Goal: Task Accomplishment & Management: Complete application form

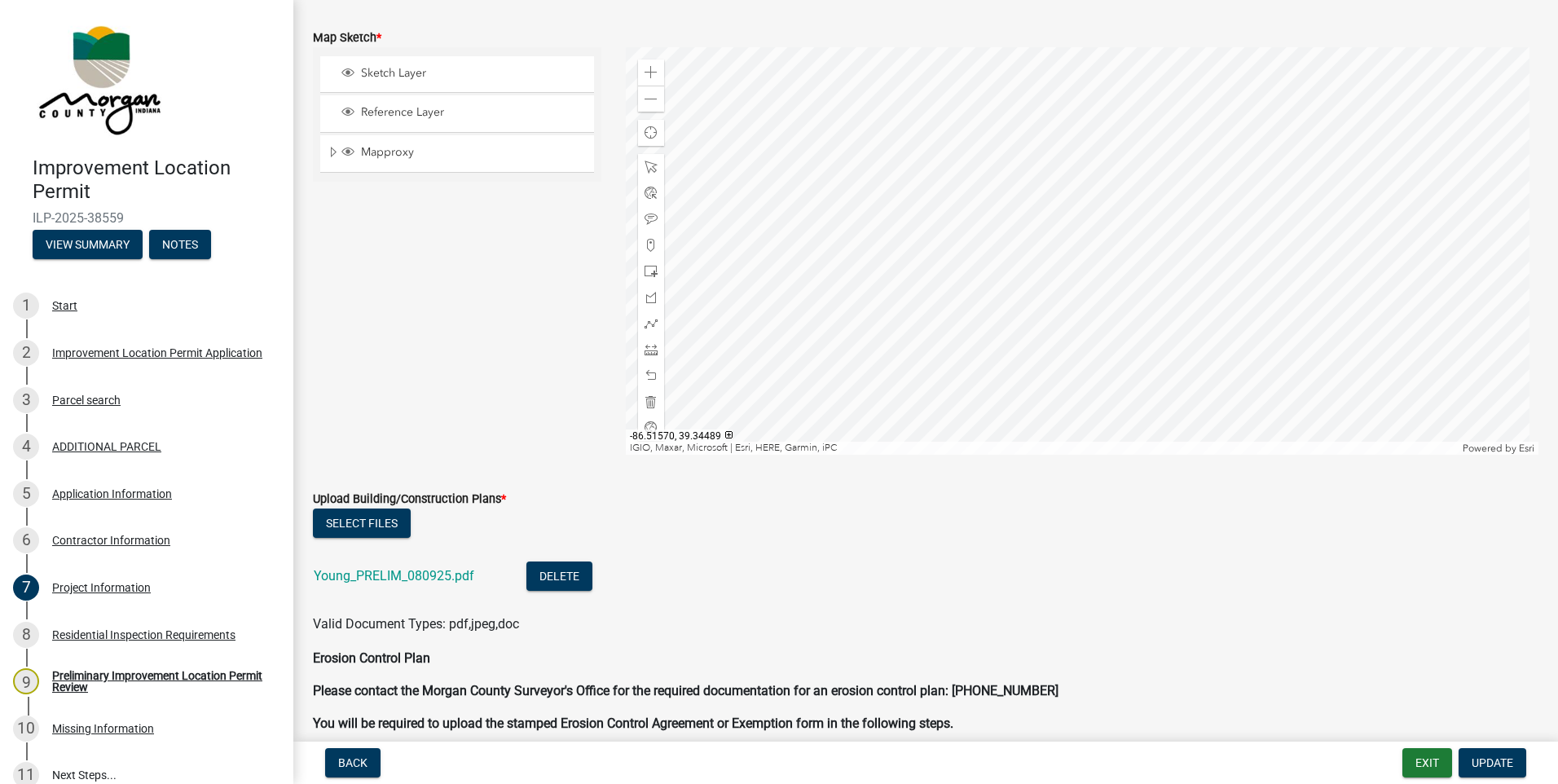
scroll to position [3180, 0]
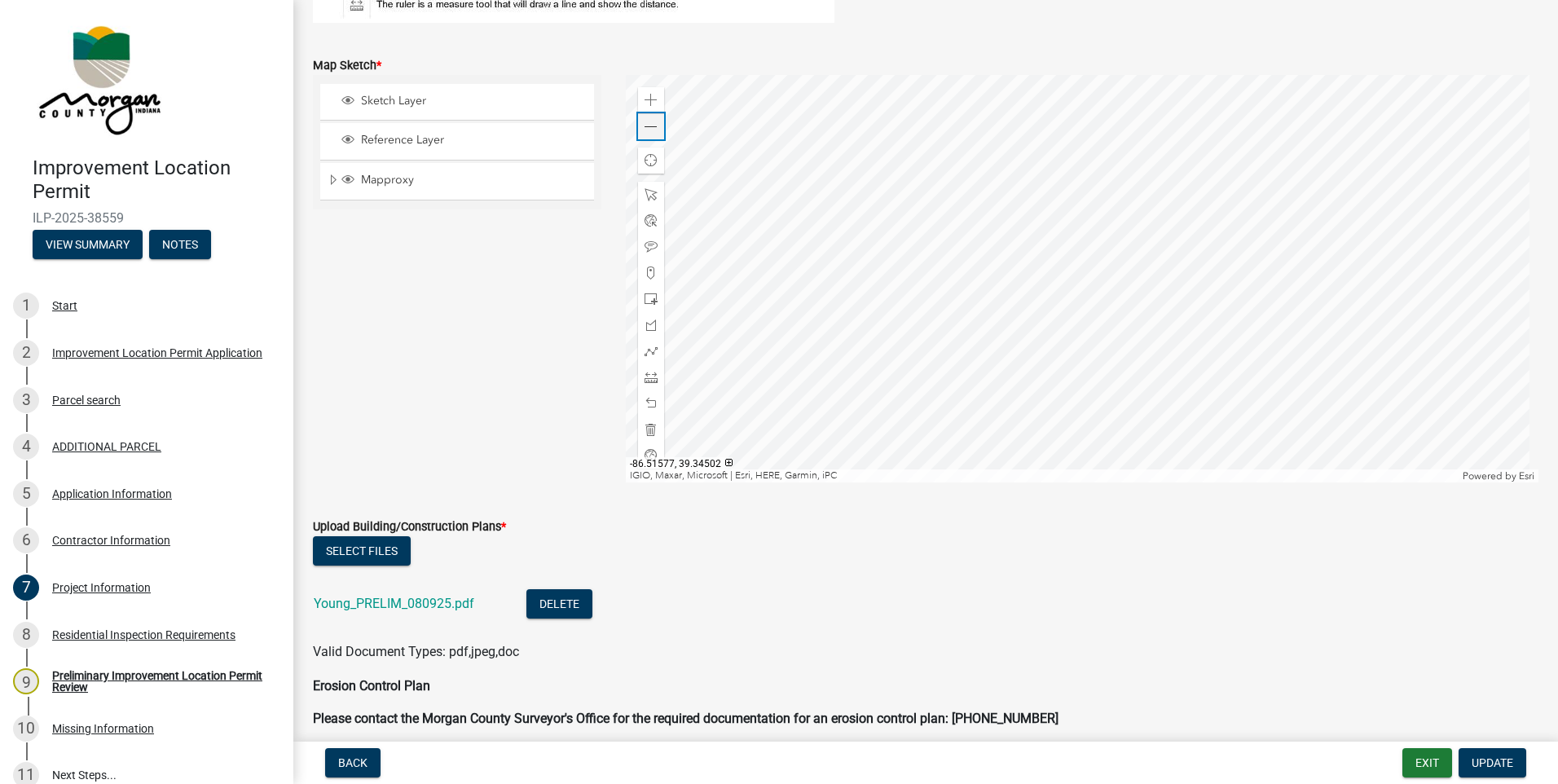
click at [658, 129] on div "Zoom out" at bounding box center [651, 126] width 26 height 26
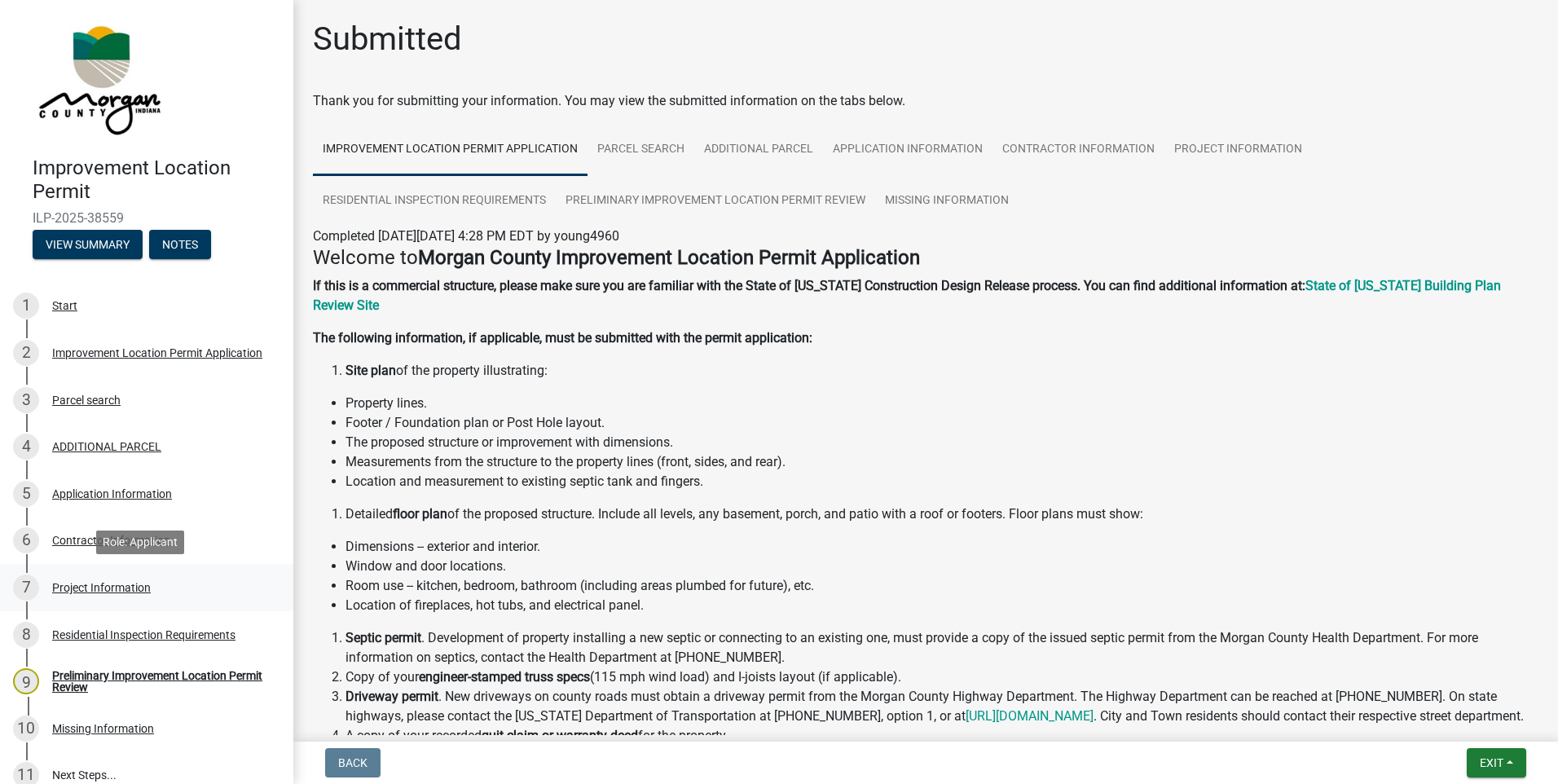
click at [88, 590] on div "Project Information" at bounding box center [101, 588] width 99 height 11
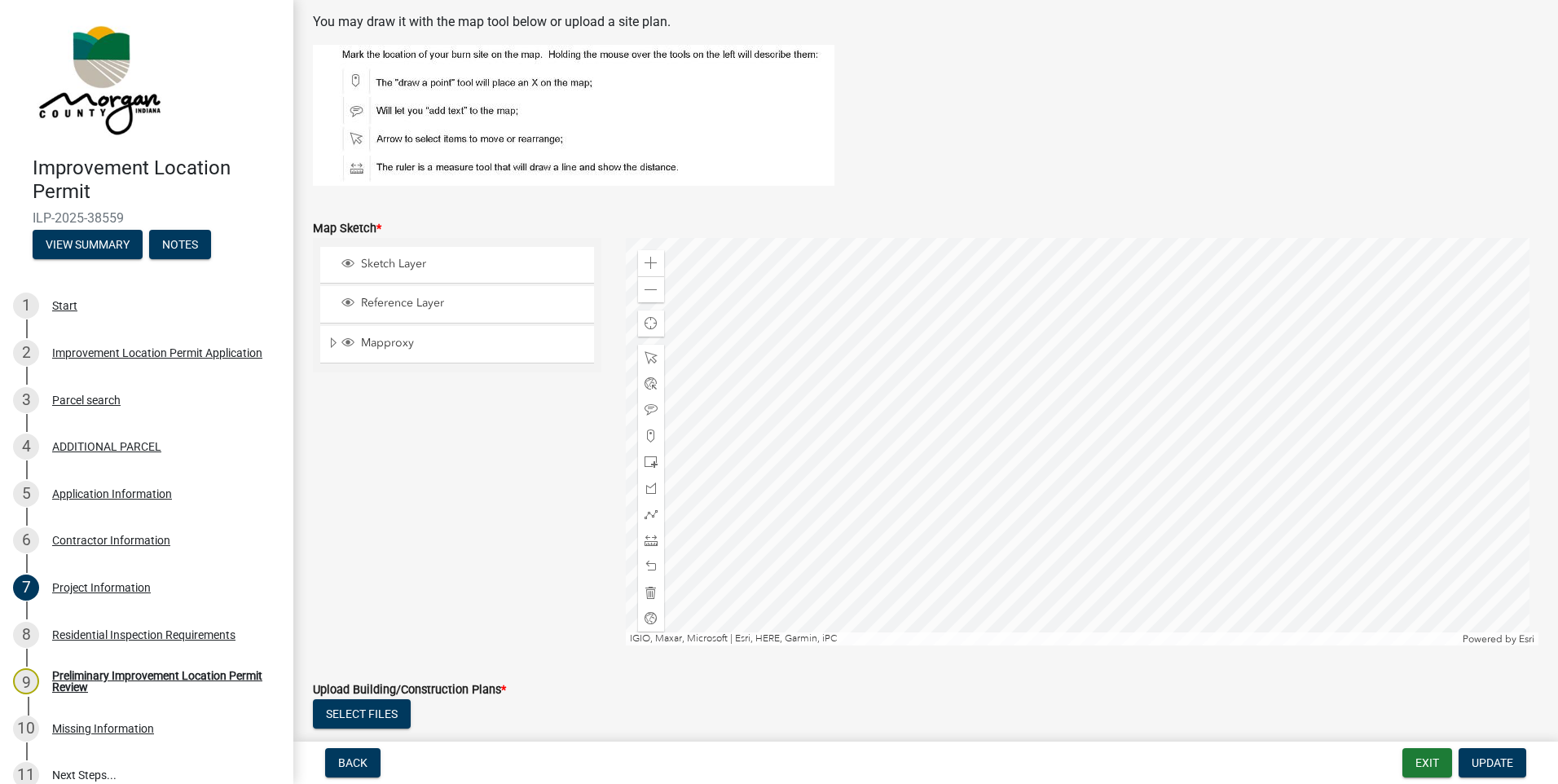
scroll to position [3014, 0]
click at [655, 290] on div "Zoom out" at bounding box center [651, 292] width 26 height 26
click at [644, 546] on span at bounding box center [651, 543] width 13 height 13
click at [1014, 448] on div at bounding box center [1081, 444] width 913 height 407
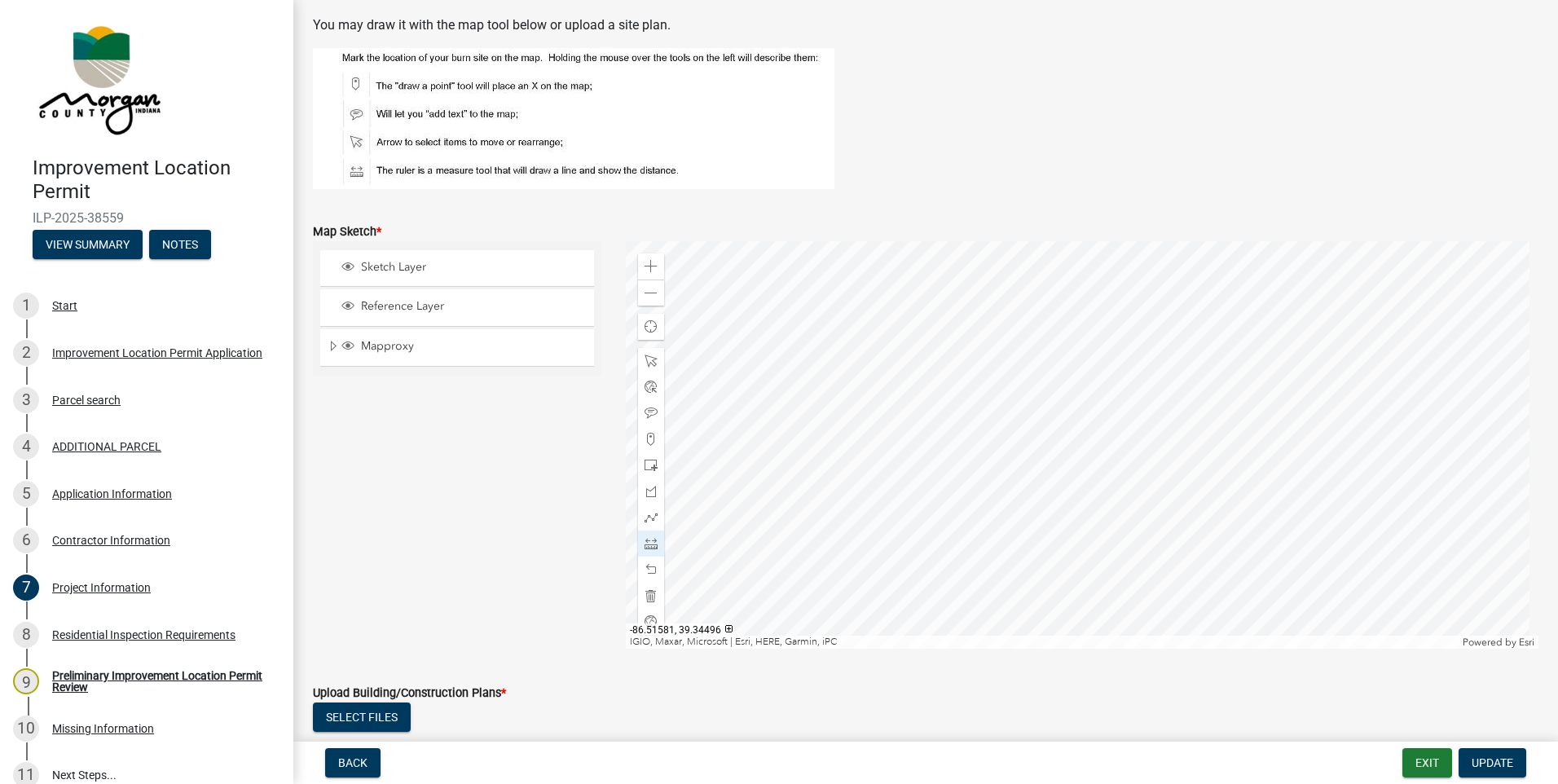
click at [912, 447] on div at bounding box center [1081, 444] width 913 height 407
click at [1136, 446] on div at bounding box center [1081, 444] width 913 height 407
click at [1361, 444] on div at bounding box center [1081, 444] width 913 height 407
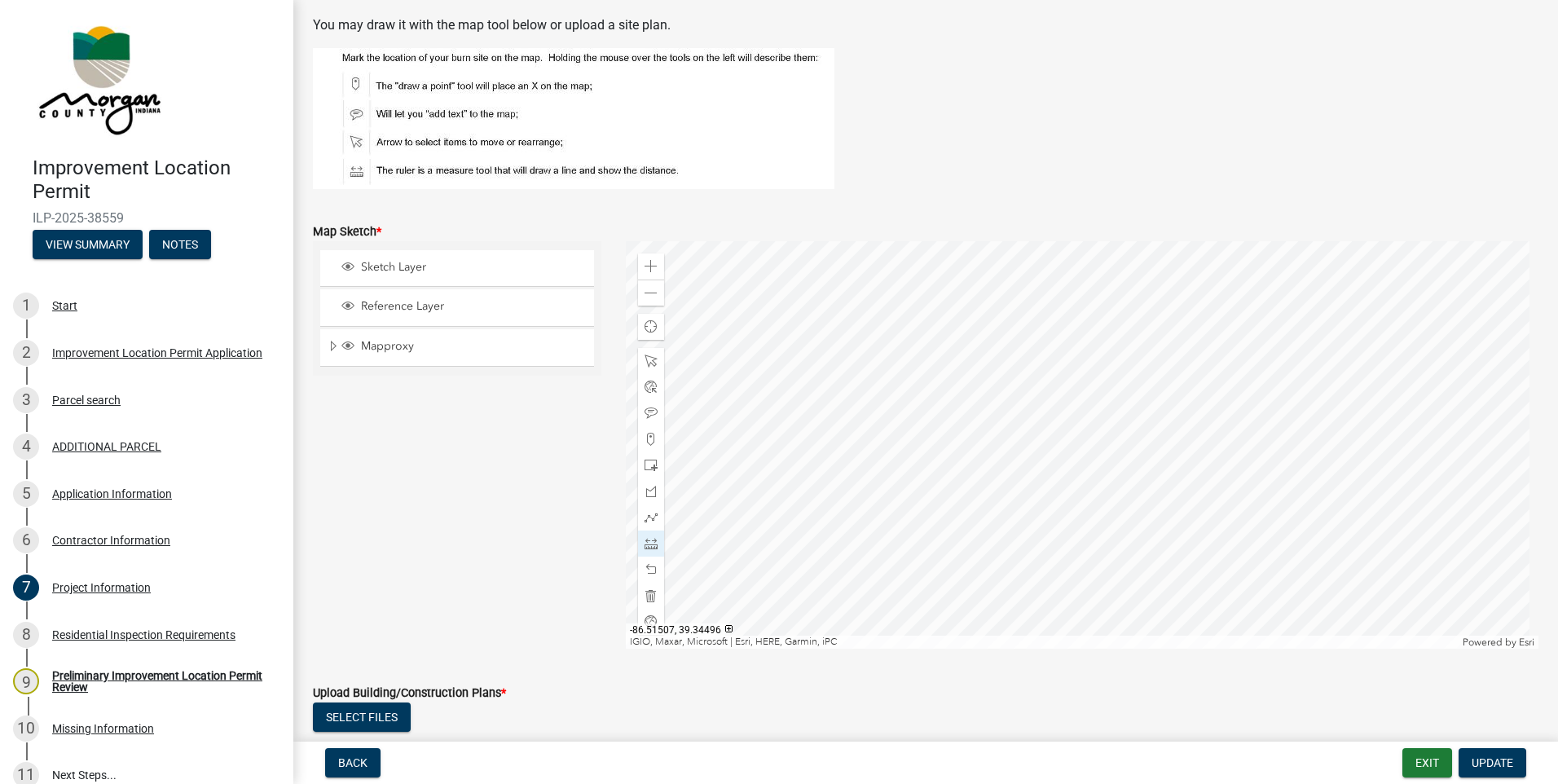
click at [1361, 444] on div at bounding box center [1081, 444] width 913 height 407
click at [1109, 515] on div at bounding box center [1081, 444] width 913 height 407
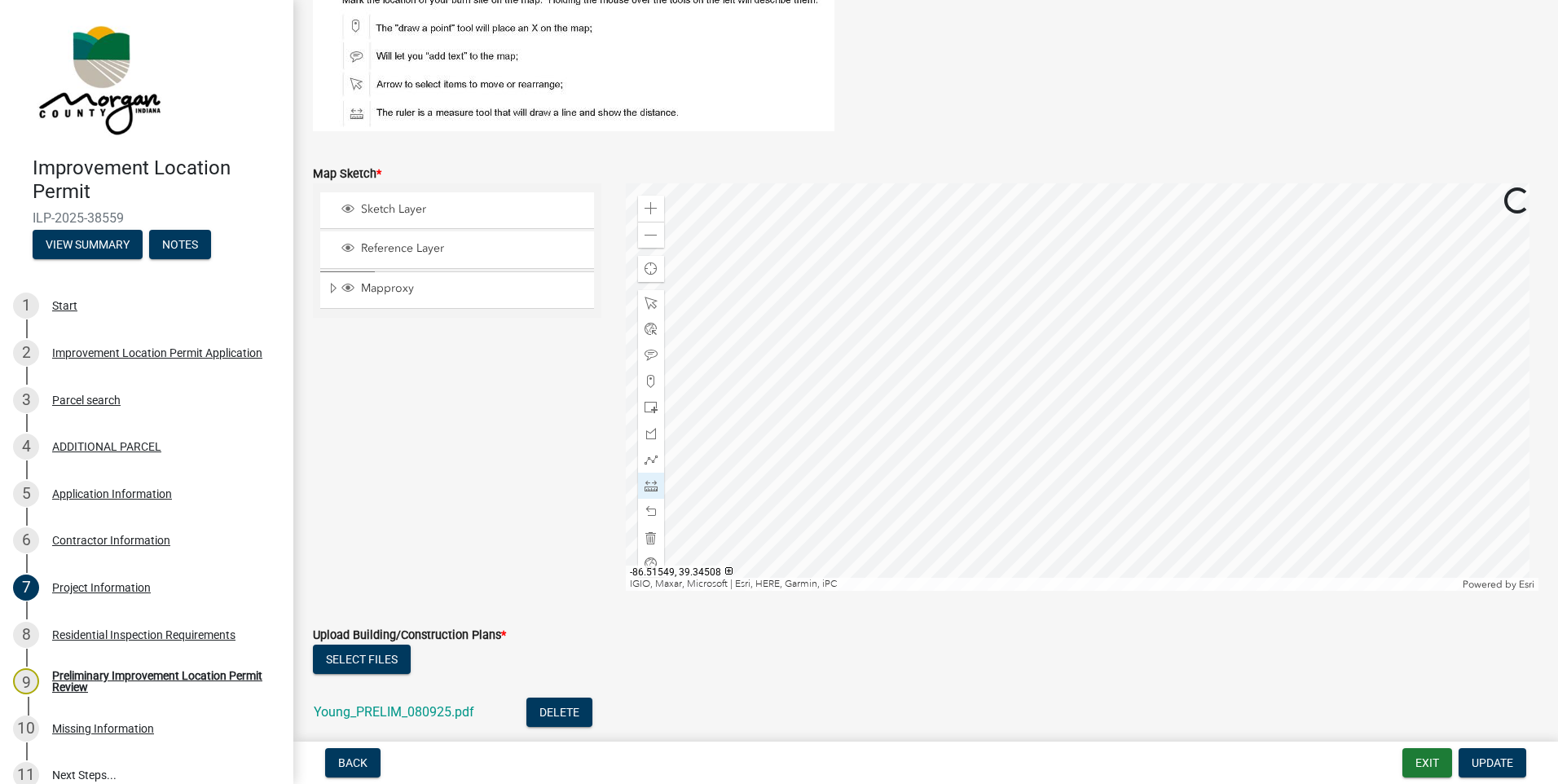
scroll to position [3096, 0]
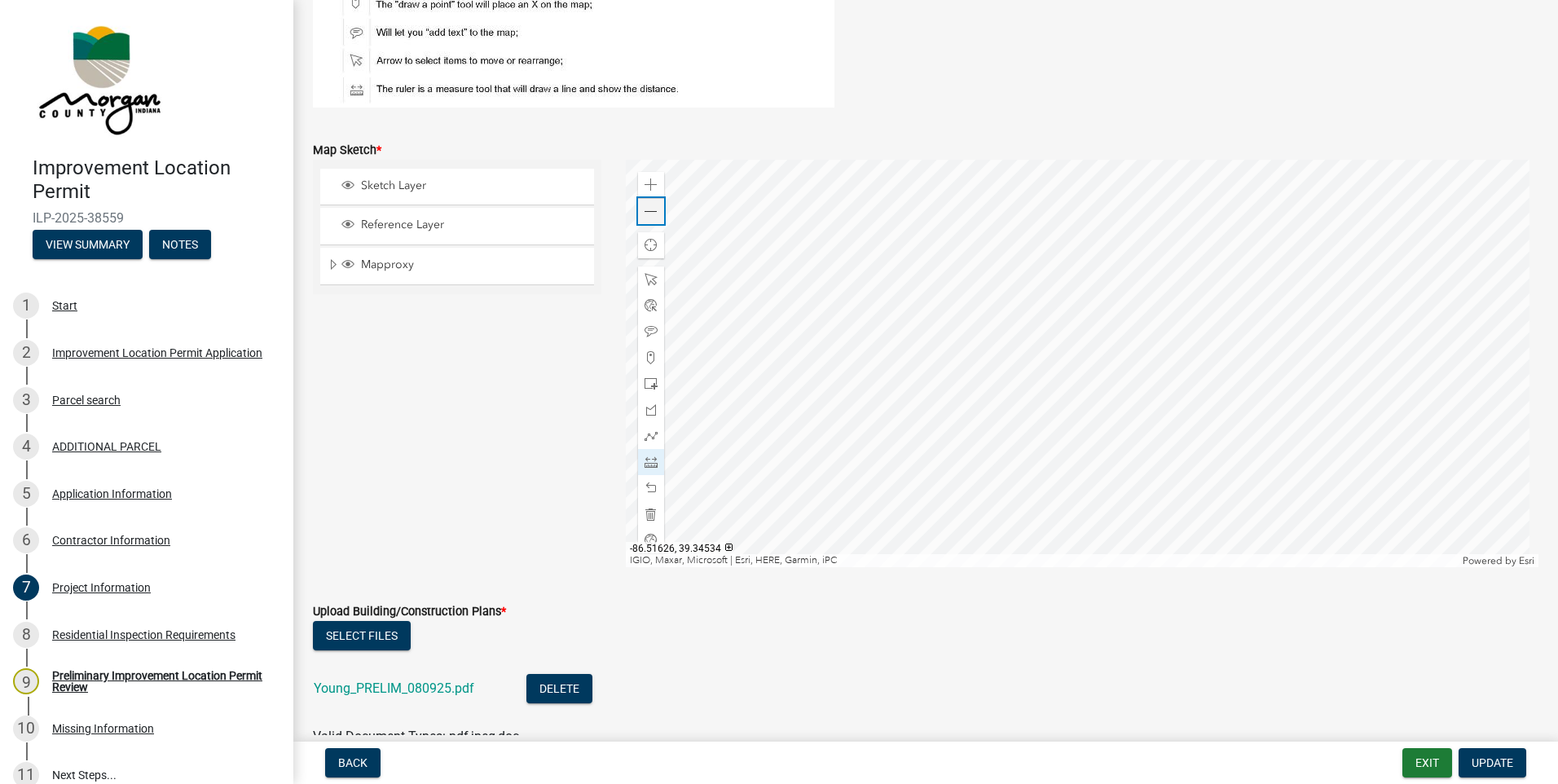
click at [653, 211] on span at bounding box center [651, 212] width 13 height 13
click at [1076, 396] on div at bounding box center [1081, 363] width 913 height 407
click at [1078, 228] on div at bounding box center [1081, 363] width 913 height 407
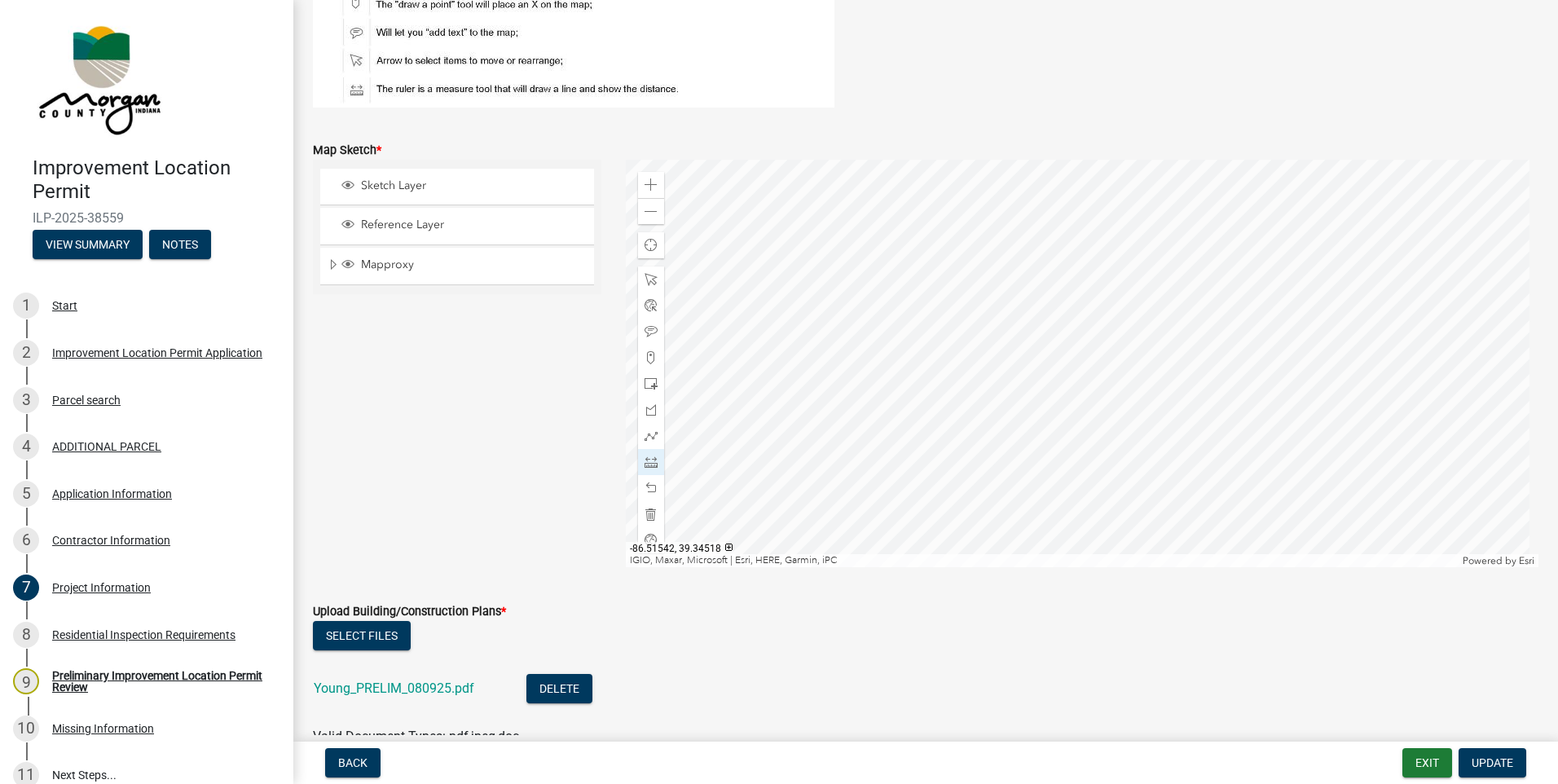
click at [1080, 203] on div at bounding box center [1081, 363] width 913 height 407
click at [1055, 326] on div at bounding box center [1081, 363] width 913 height 407
click at [1047, 196] on div at bounding box center [1081, 363] width 913 height 407
click at [1031, 160] on div at bounding box center [1081, 363] width 913 height 407
click at [1014, 401] on div at bounding box center [1081, 363] width 913 height 407
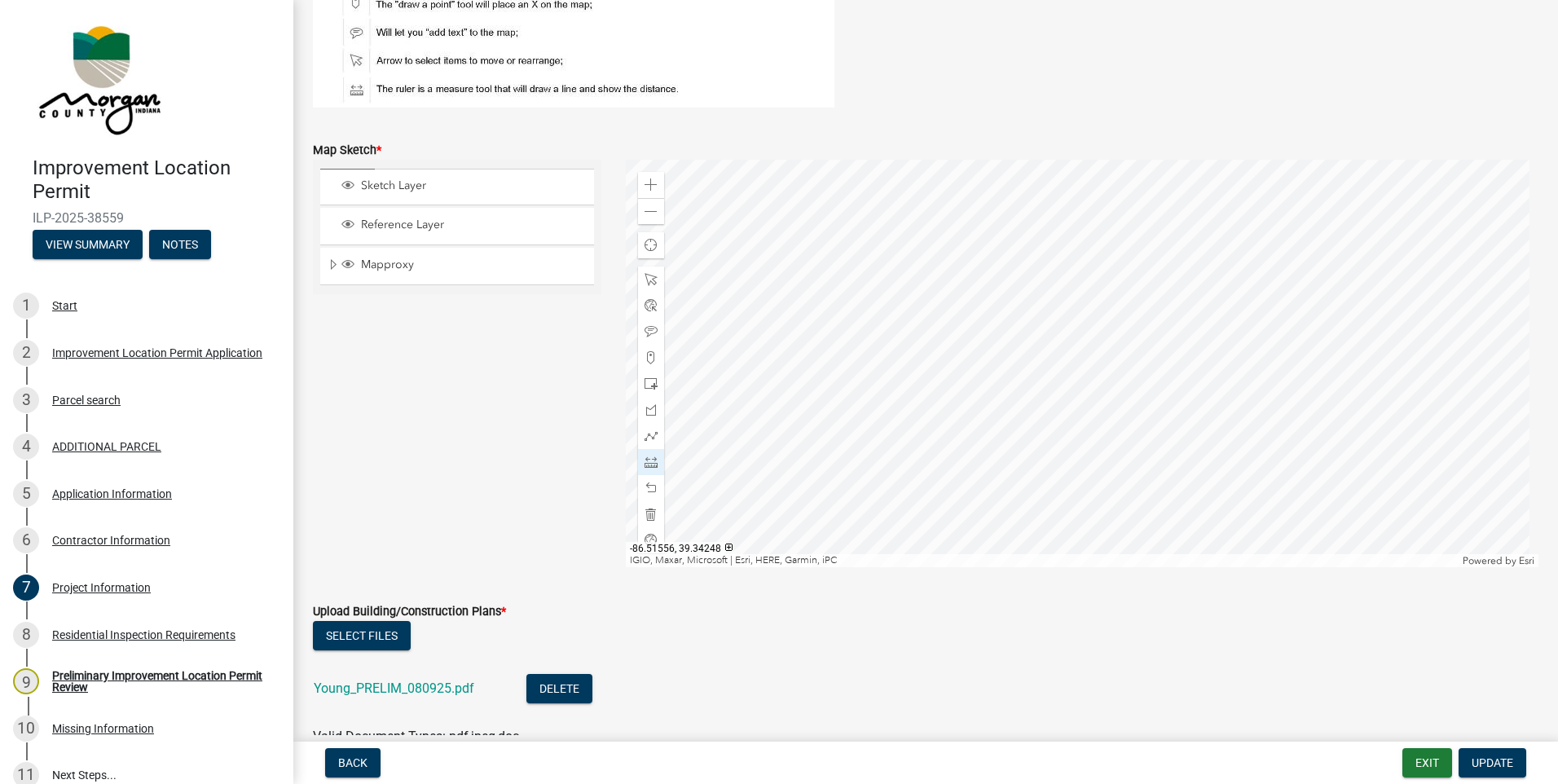
click at [1014, 401] on div at bounding box center [1081, 363] width 913 height 407
click at [1060, 567] on div at bounding box center [1081, 363] width 913 height 407
click at [653, 189] on span at bounding box center [651, 185] width 13 height 13
click at [1016, 567] on div at bounding box center [1081, 363] width 913 height 407
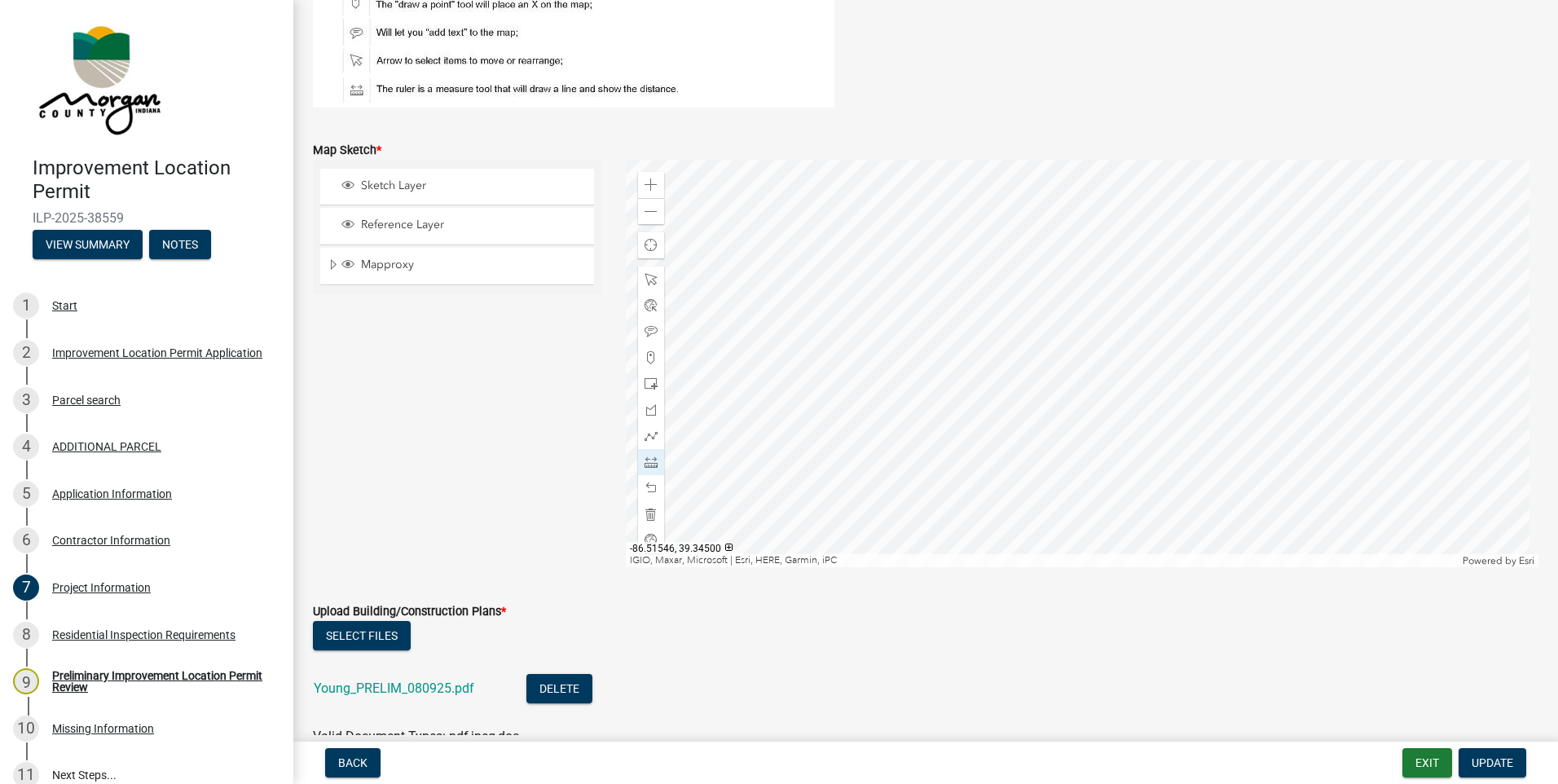
click at [940, 423] on div at bounding box center [1081, 363] width 913 height 407
click at [984, 381] on div at bounding box center [1081, 363] width 913 height 407
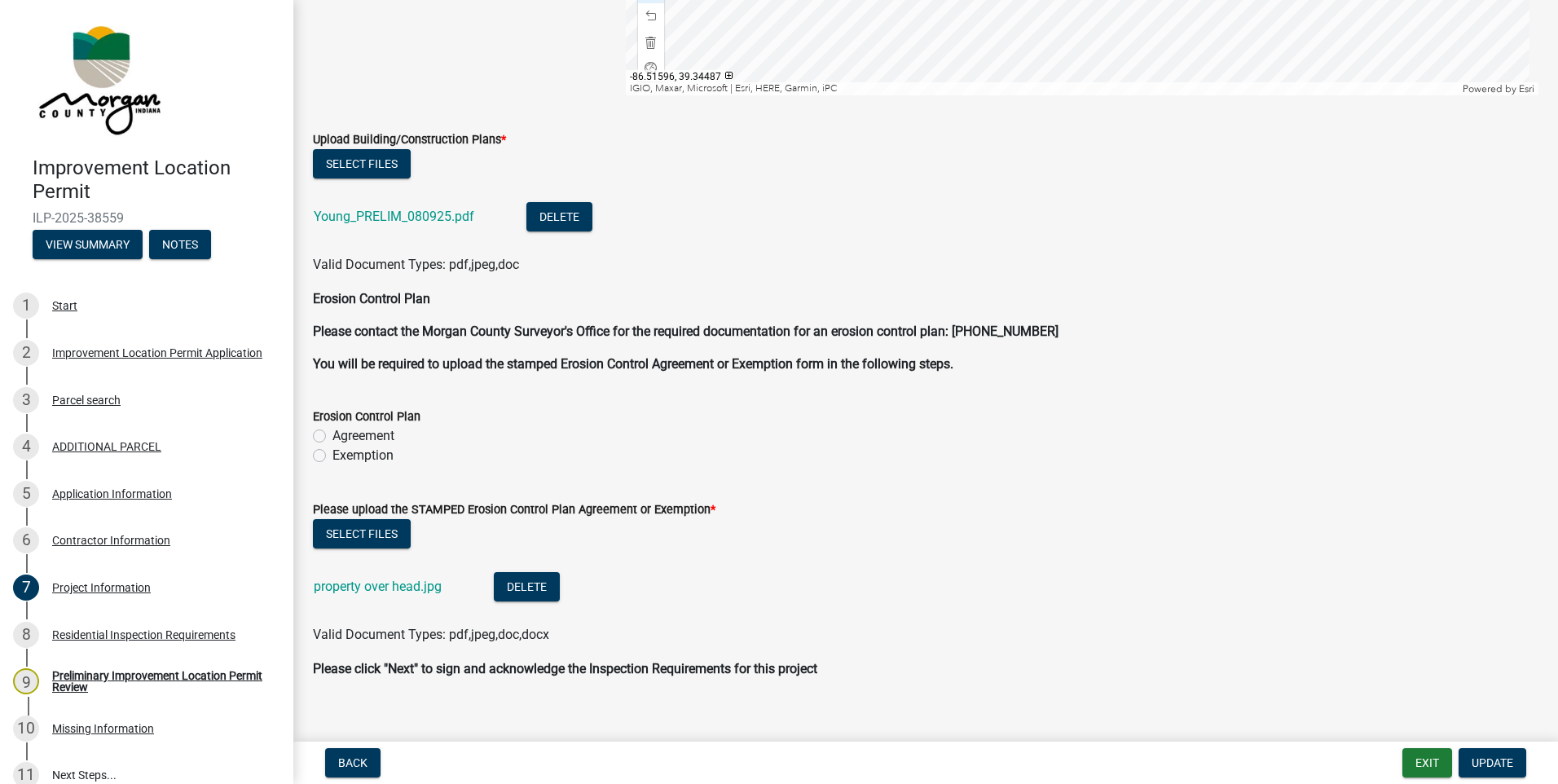
scroll to position [3583, 0]
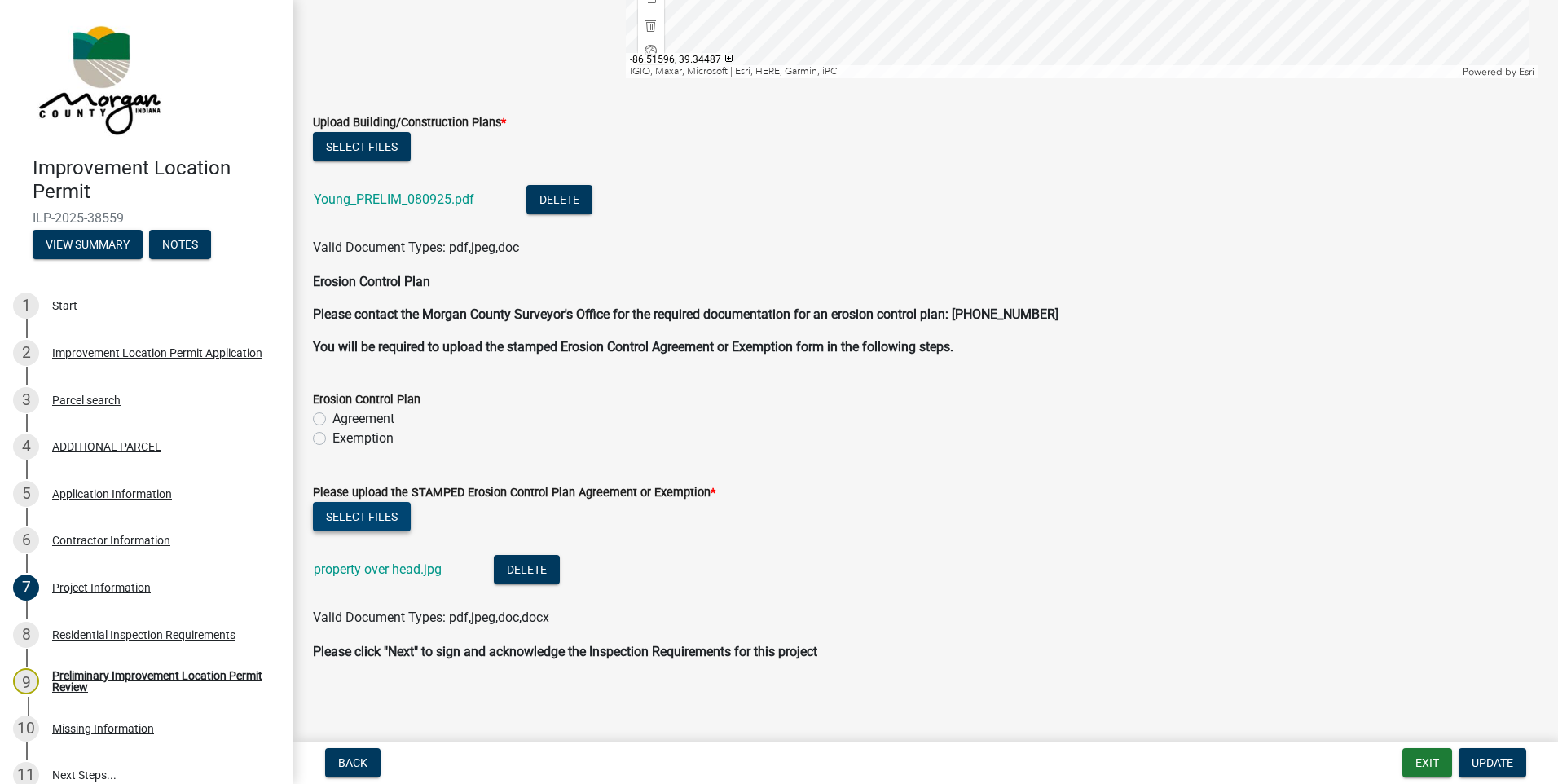
click at [355, 512] on button "Select files" at bounding box center [362, 516] width 98 height 29
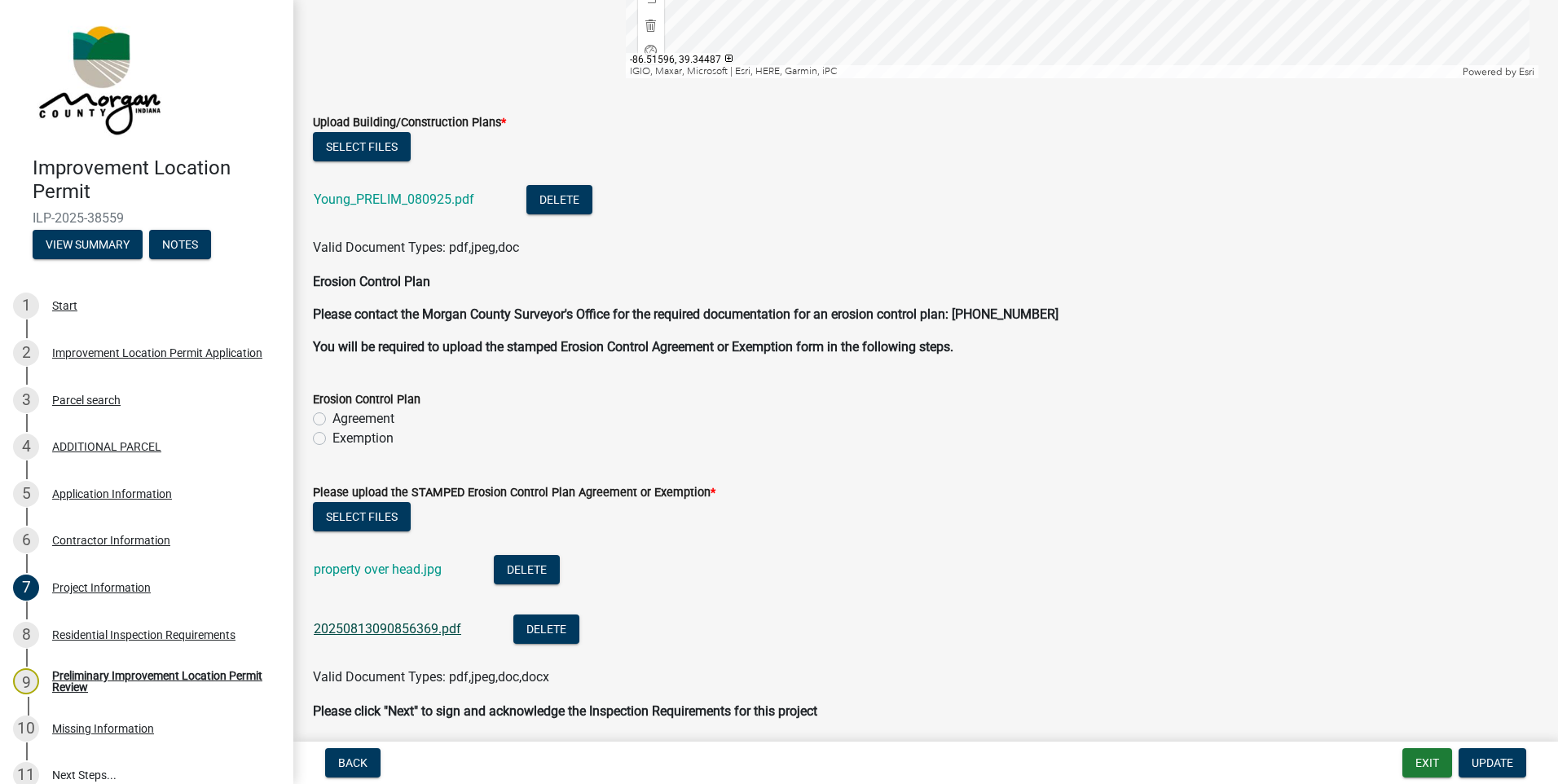
click at [387, 626] on link "20250813090856369.pdf" at bounding box center [387, 628] width 148 height 15
click at [1483, 760] on span "Update" at bounding box center [1492, 762] width 41 height 13
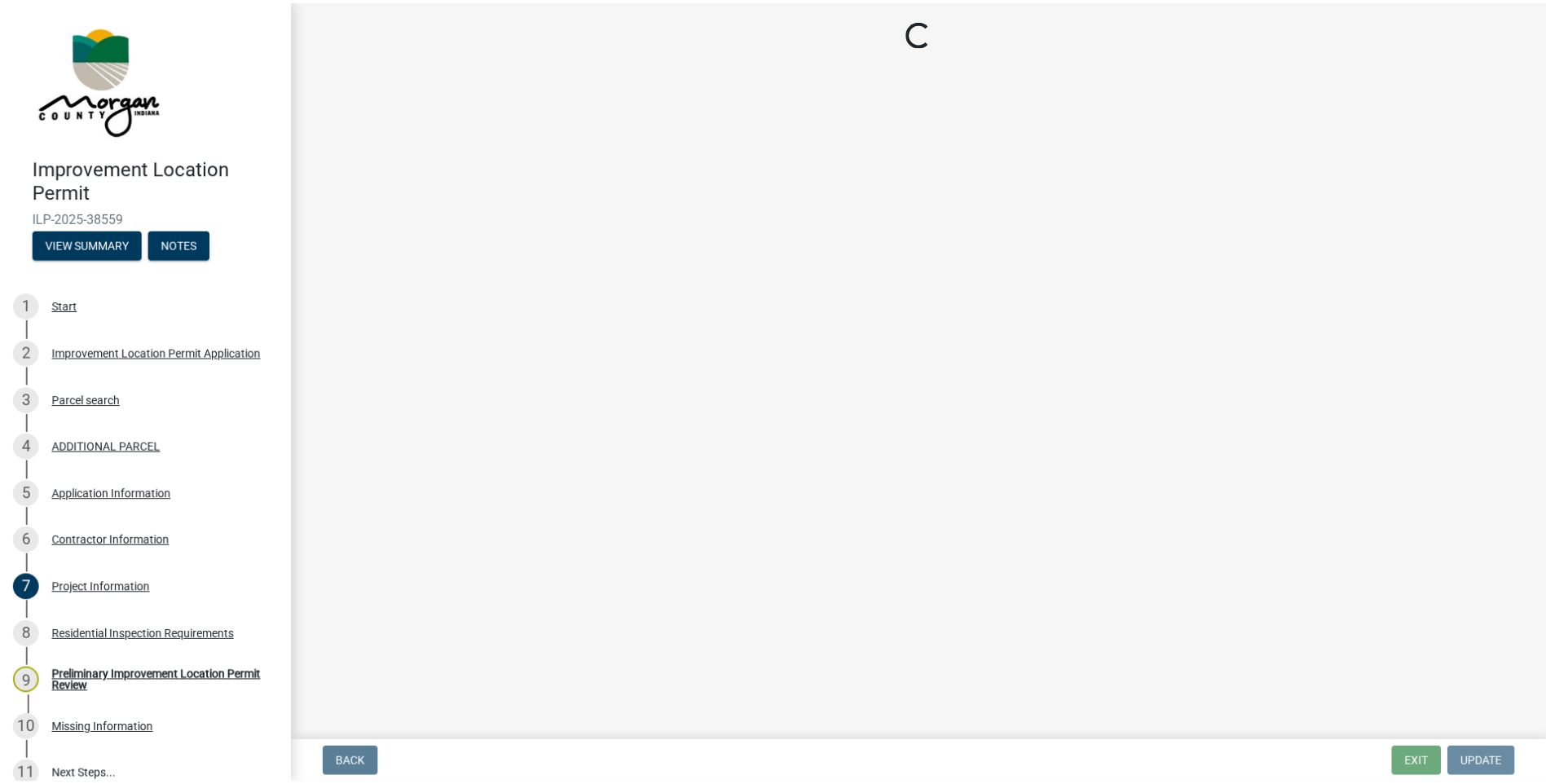
scroll to position [0, 0]
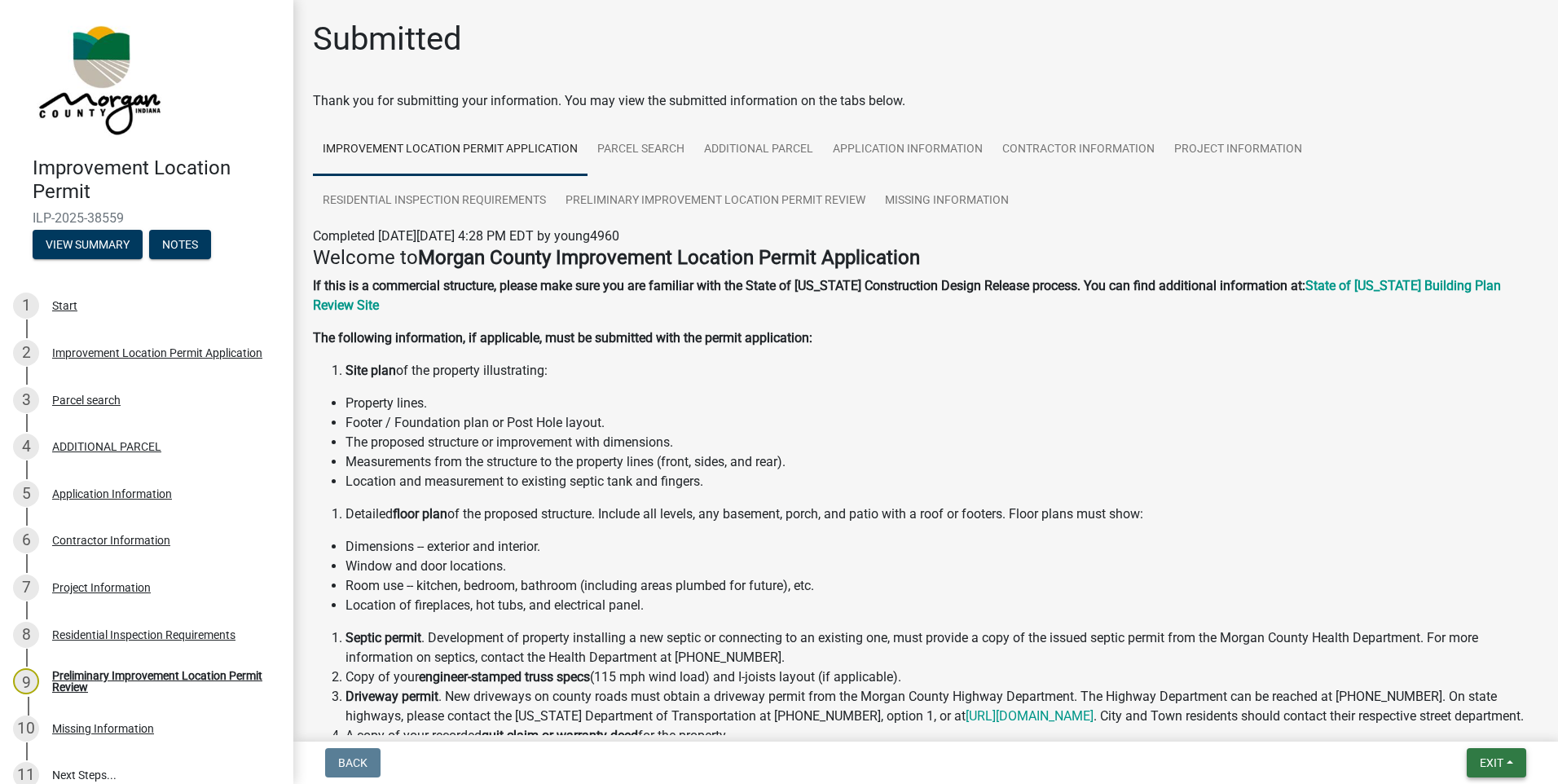
click at [1483, 760] on span "Exit" at bounding box center [1490, 762] width 24 height 13
click at [1423, 729] on button "Save & Exit" at bounding box center [1460, 720] width 131 height 39
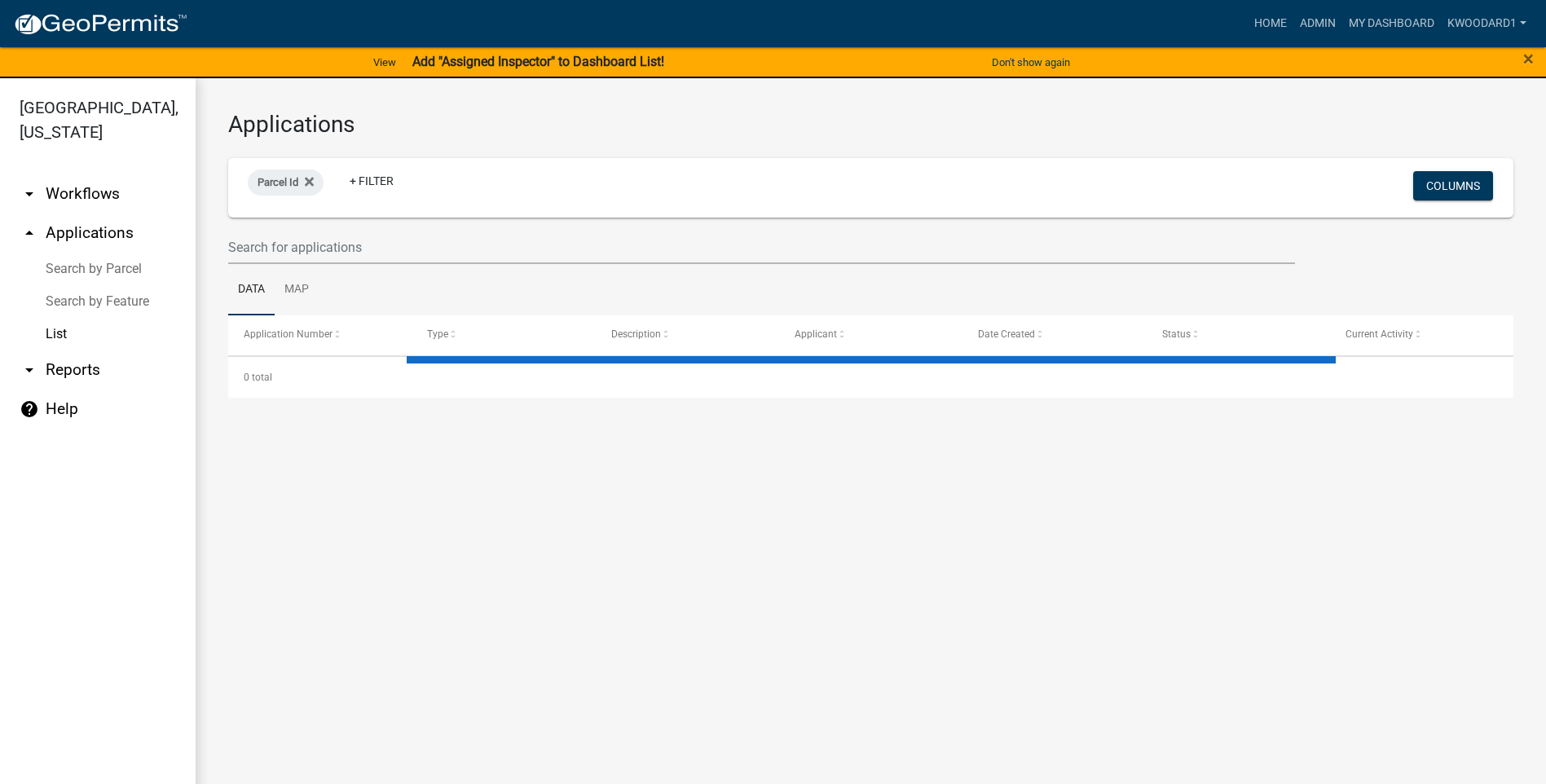
select select "3: 100"
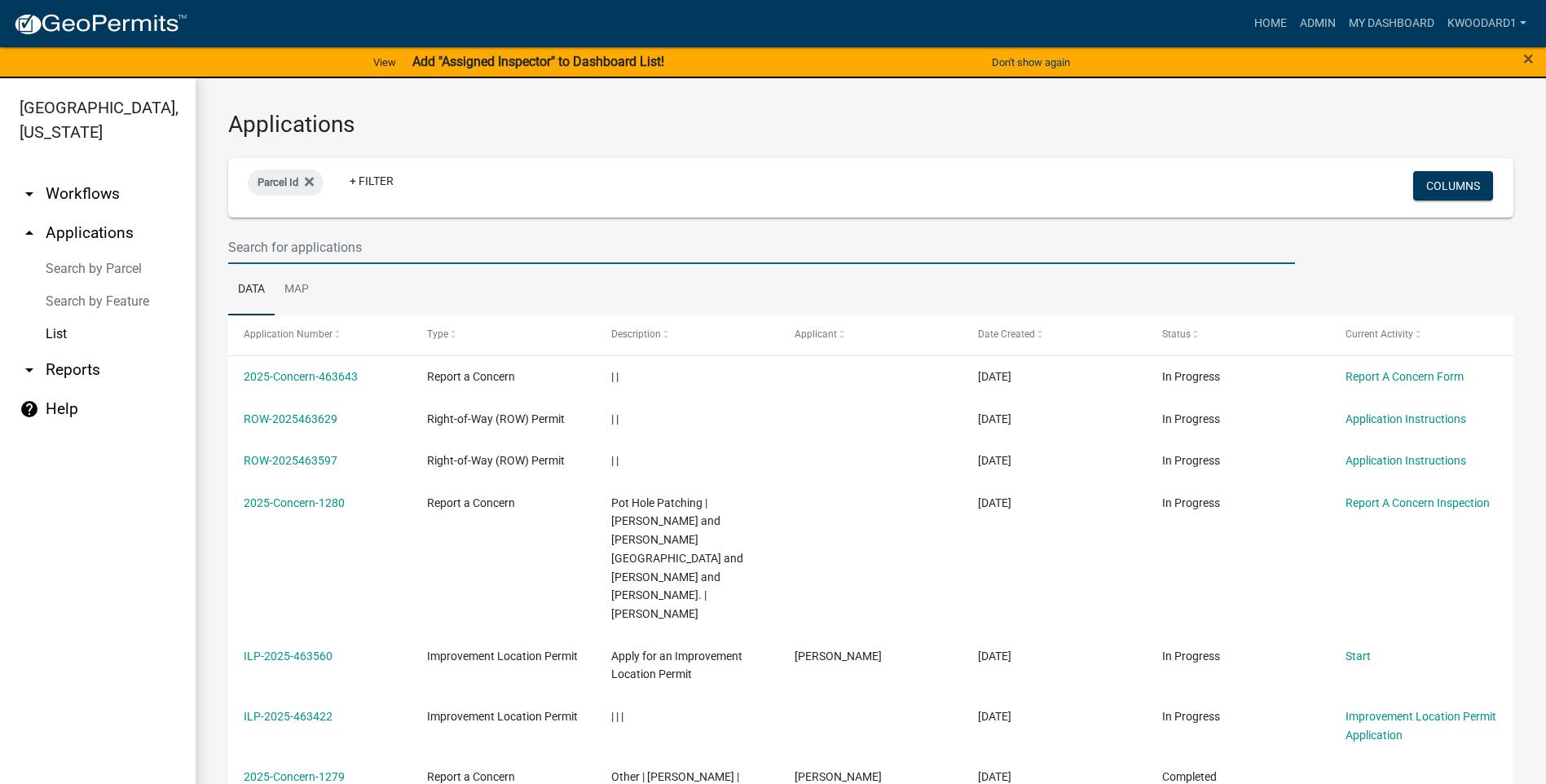
click at [343, 246] on input "text" at bounding box center [762, 247] width 1066 height 34
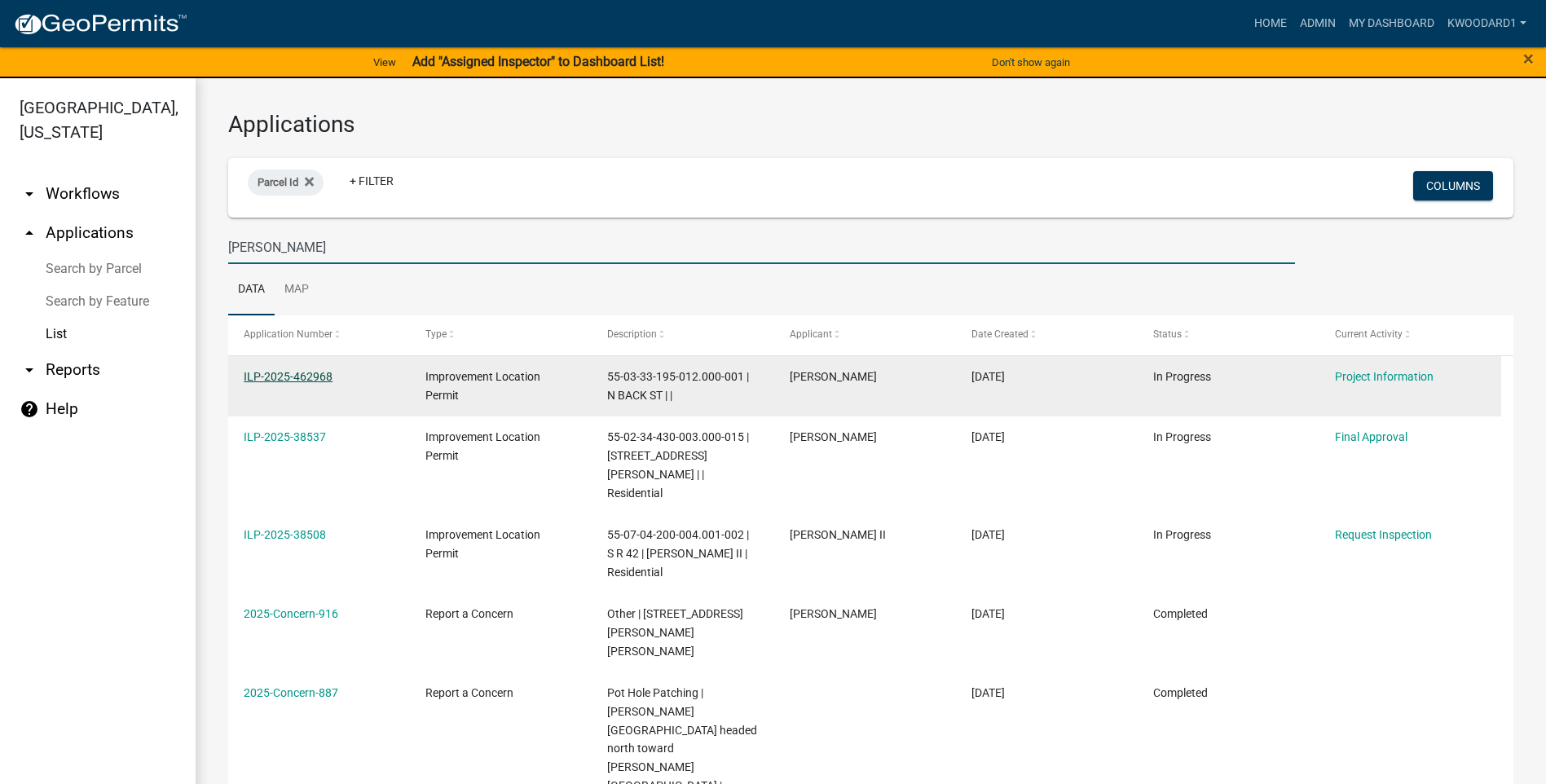
type input "Hadley"
click at [281, 378] on link "ILP-2025-462968" at bounding box center [288, 376] width 88 height 13
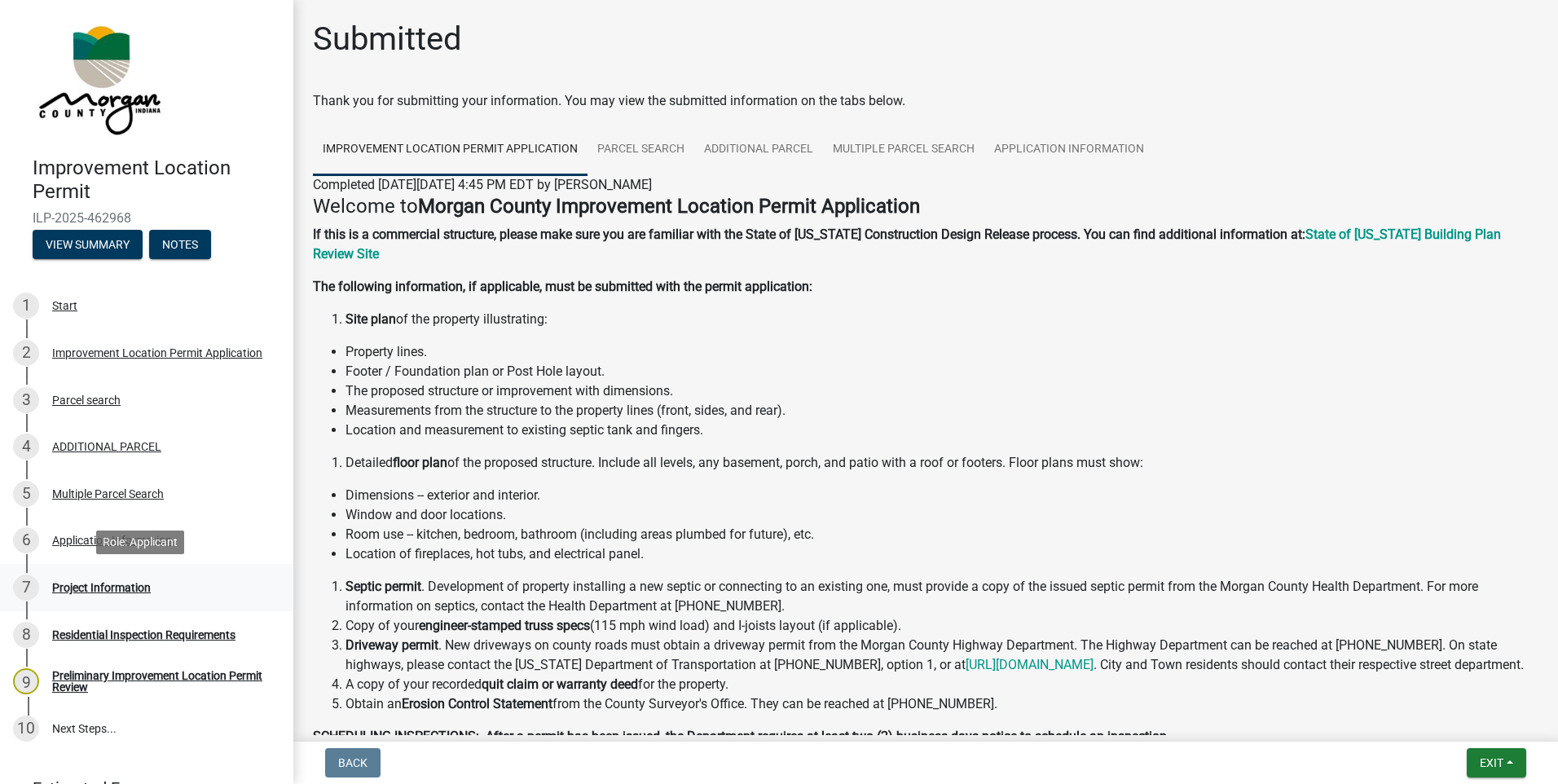
click at [71, 588] on div "Project Information" at bounding box center [101, 588] width 99 height 11
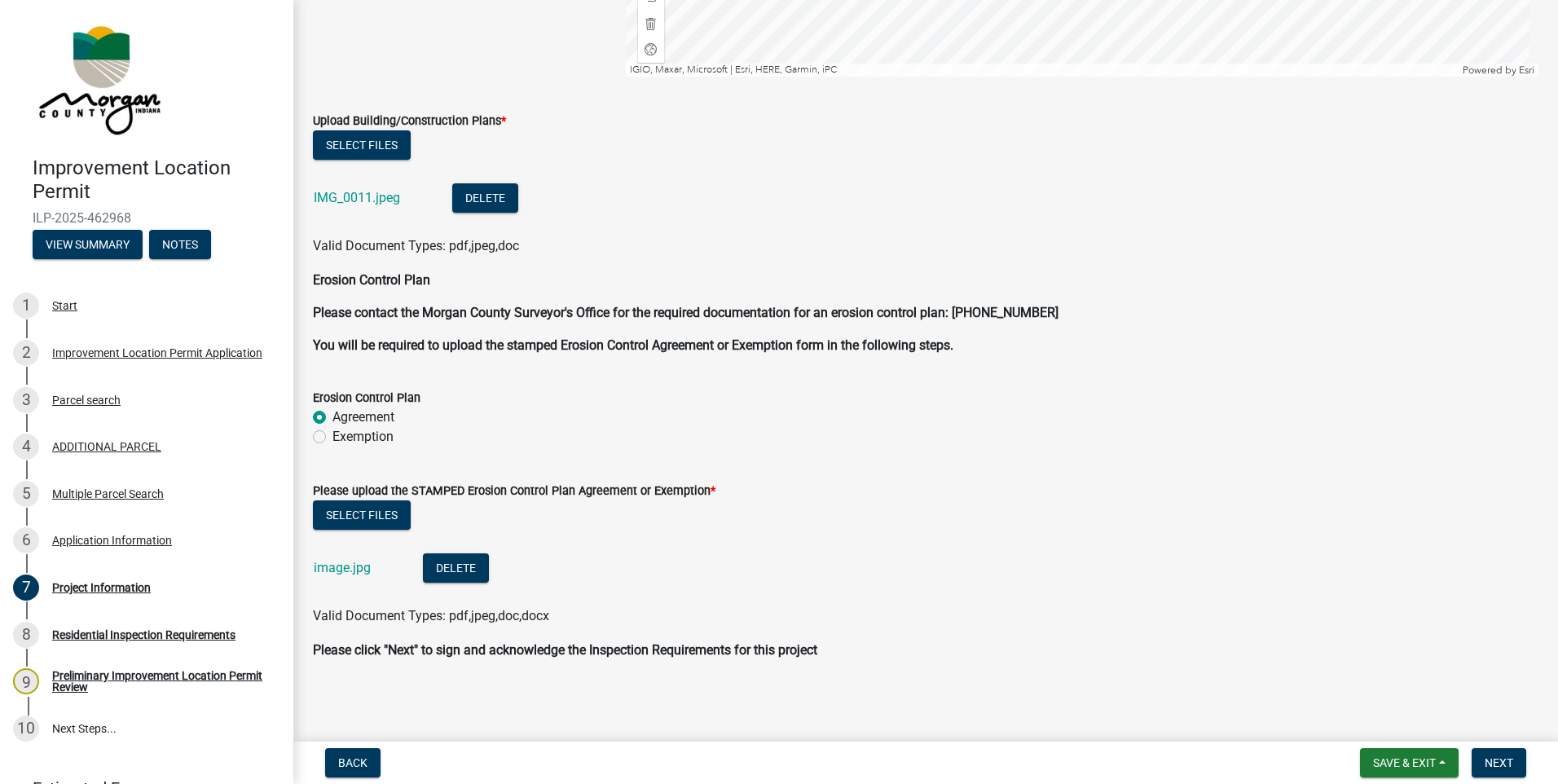
scroll to position [3972, 0]
click at [345, 570] on link "image.jpg" at bounding box center [342, 566] width 57 height 15
click at [354, 189] on link "IMG_0011.jpeg" at bounding box center [357, 196] width 87 height 15
